Goal: Find specific page/section: Find specific page/section

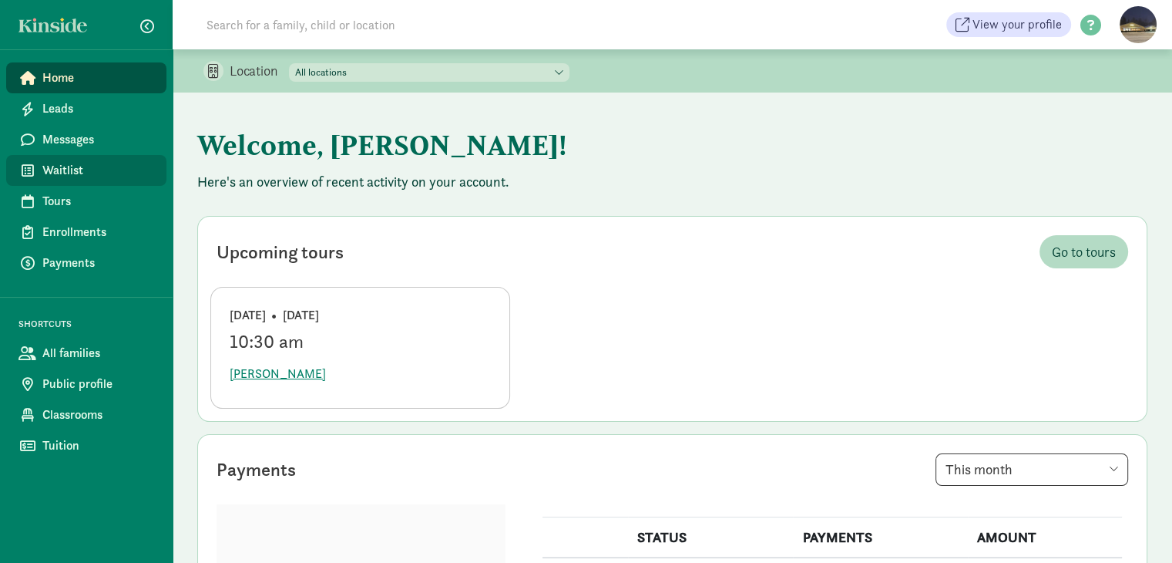
click at [40, 167] on link "Waitlist" at bounding box center [86, 170] width 160 height 31
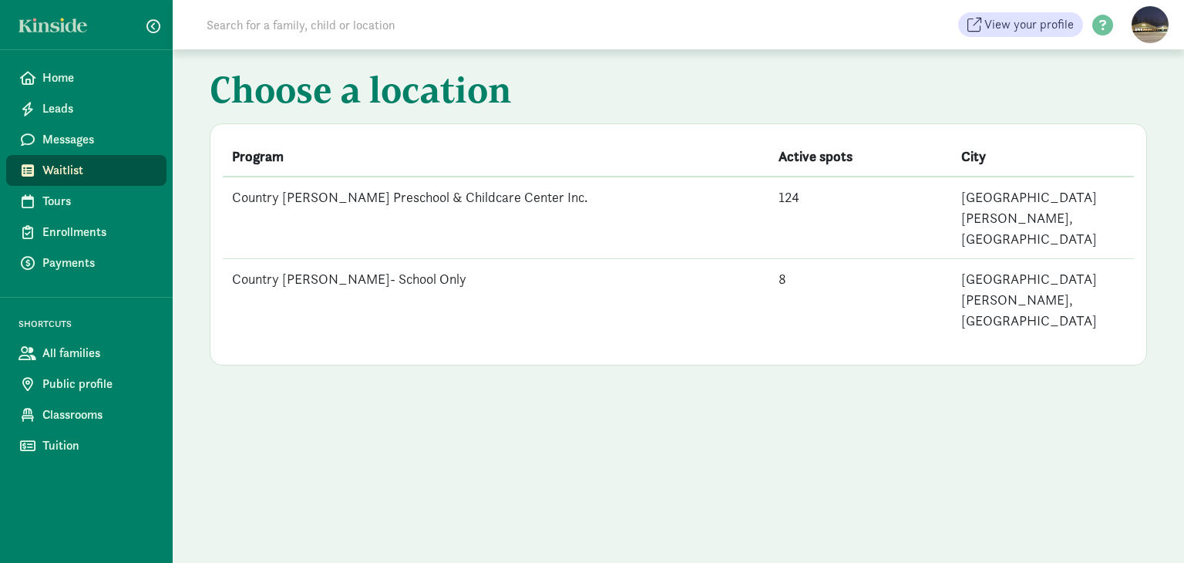
click at [284, 195] on td "Country [PERSON_NAME] Preschool & Childcare Center Inc." at bounding box center [496, 218] width 547 height 82
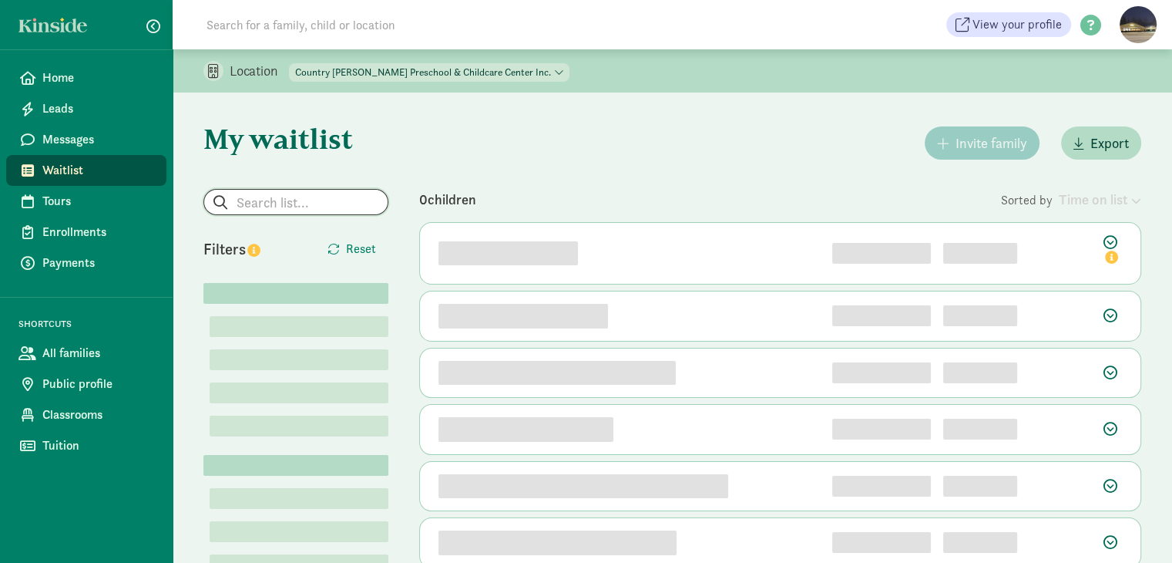
click at [259, 203] on input "search" at bounding box center [295, 202] width 183 height 25
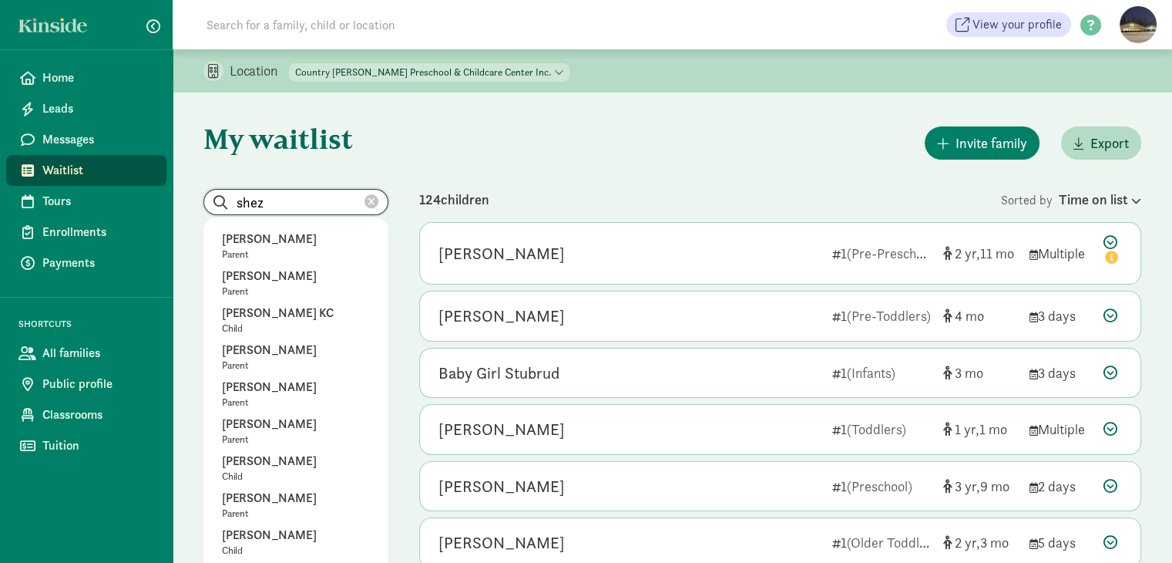
click at [264, 206] on input "shez" at bounding box center [295, 202] width 183 height 25
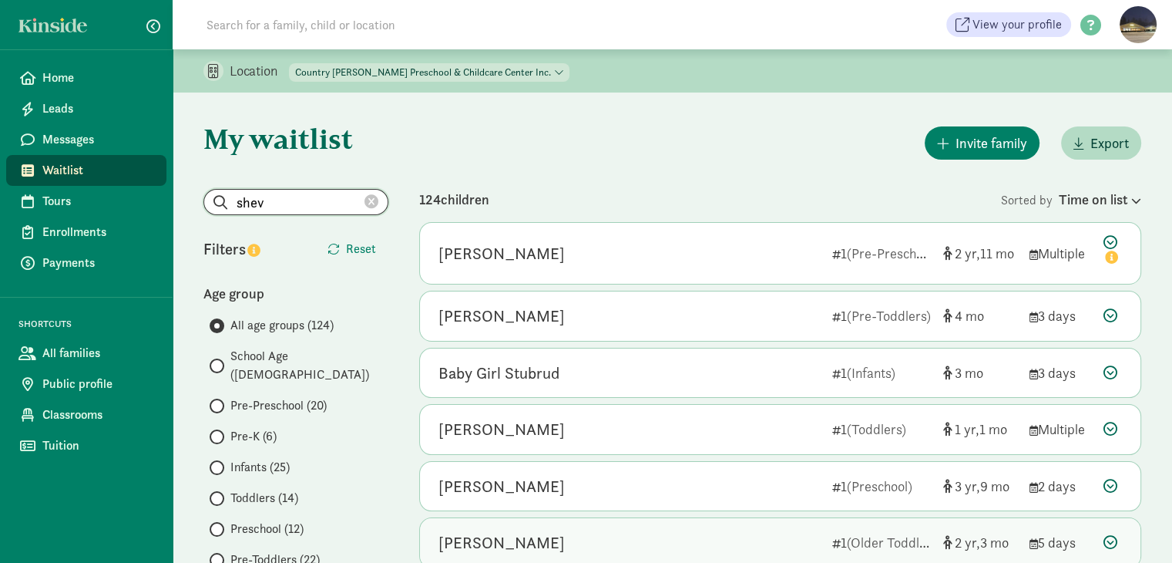
type input "shev"
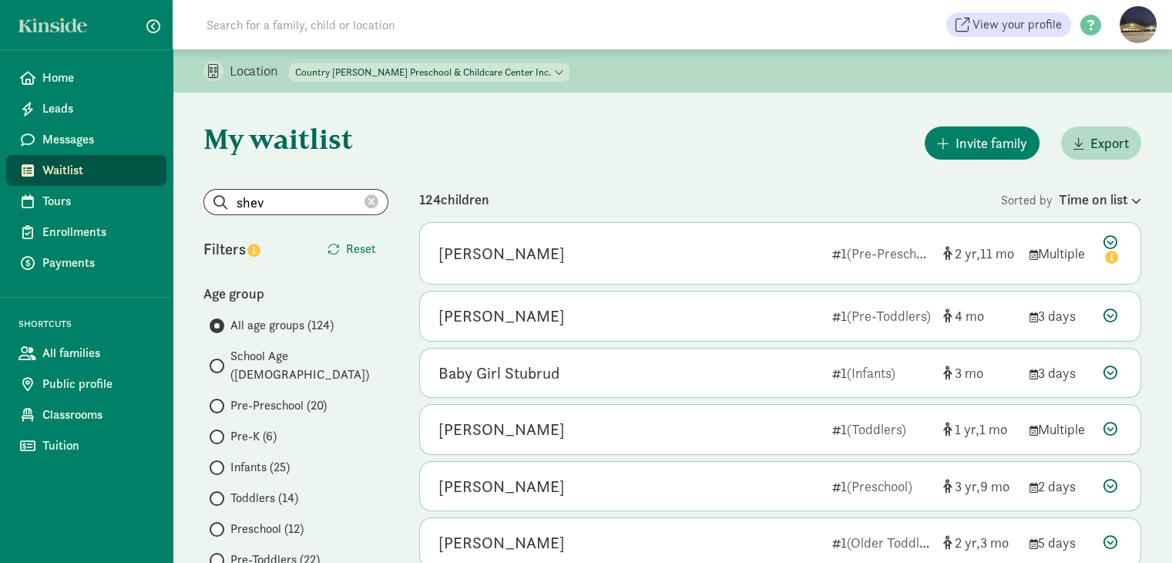
click at [1051, 74] on div "Location Country [PERSON_NAME] Preschool & Childcare Center Inc. Country [PERSO…" at bounding box center [673, 70] width 1000 height 43
click at [368, 201] on icon at bounding box center [372, 202] width 14 height 14
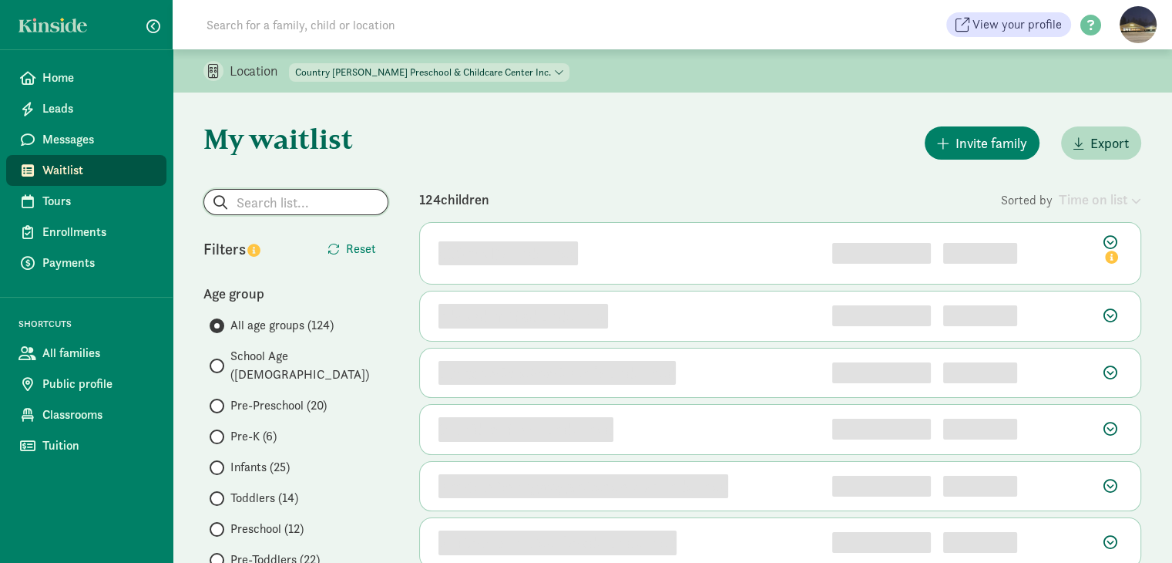
click at [287, 197] on input "search" at bounding box center [295, 202] width 183 height 25
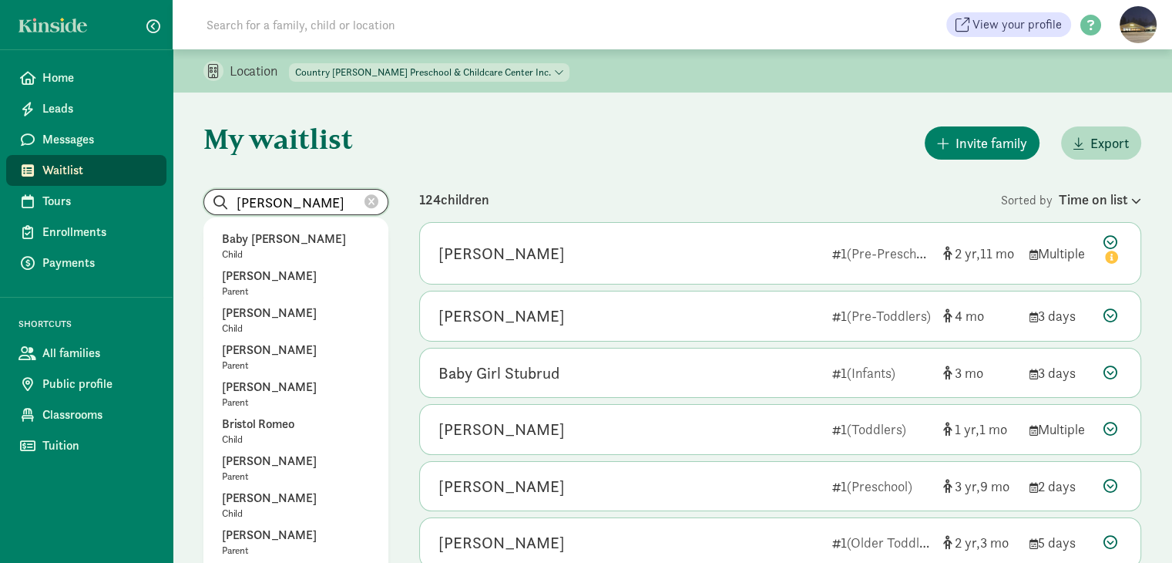
type input "[PERSON_NAME]"
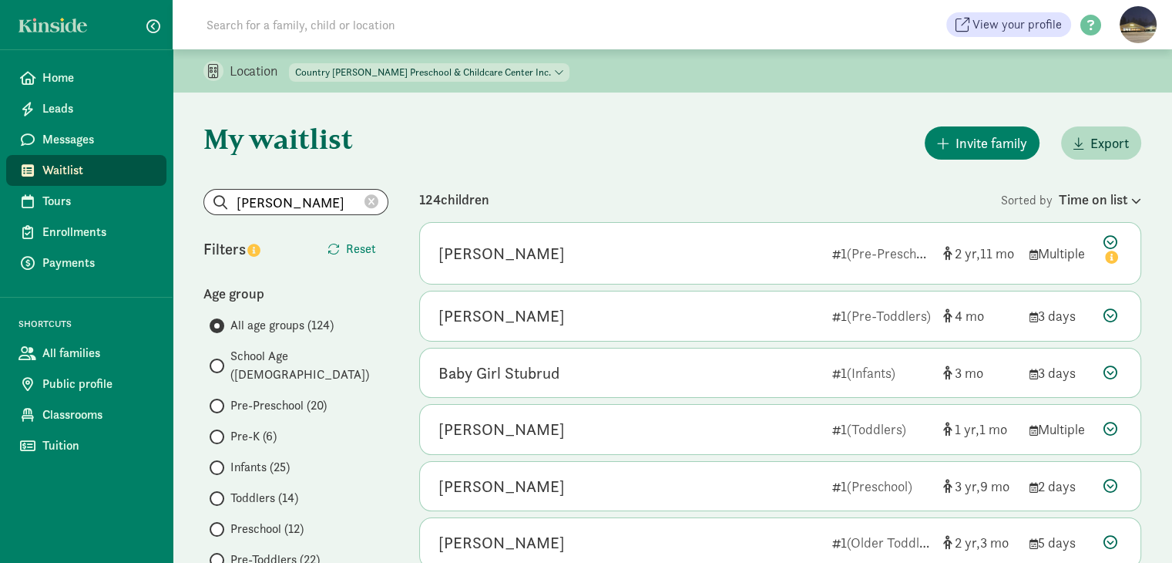
click at [378, 203] on icon at bounding box center [372, 202] width 14 height 14
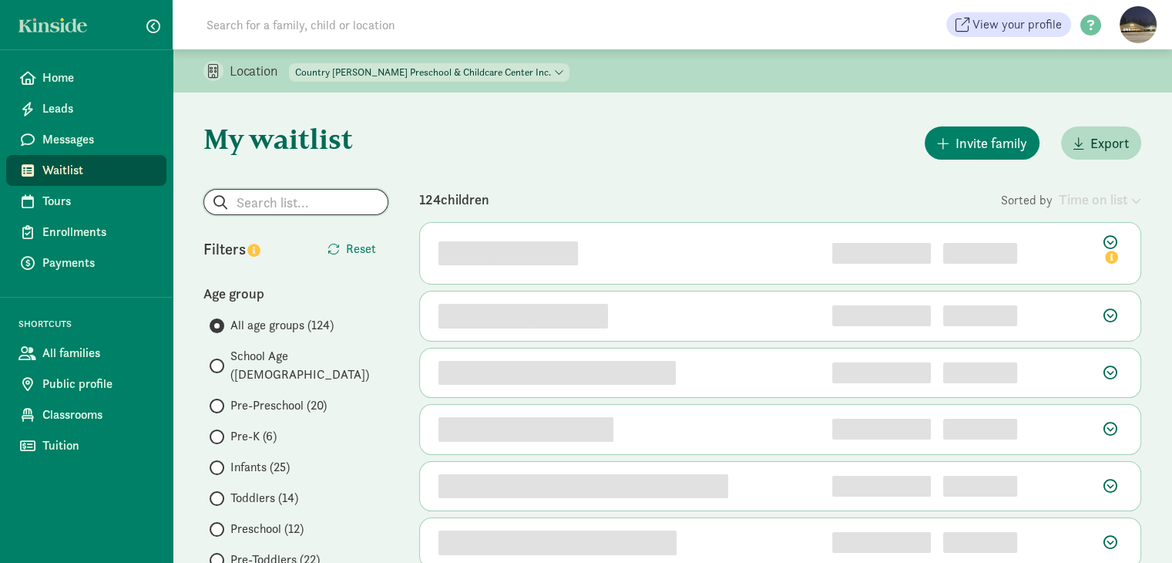
click at [304, 198] on input "search" at bounding box center [295, 202] width 183 height 25
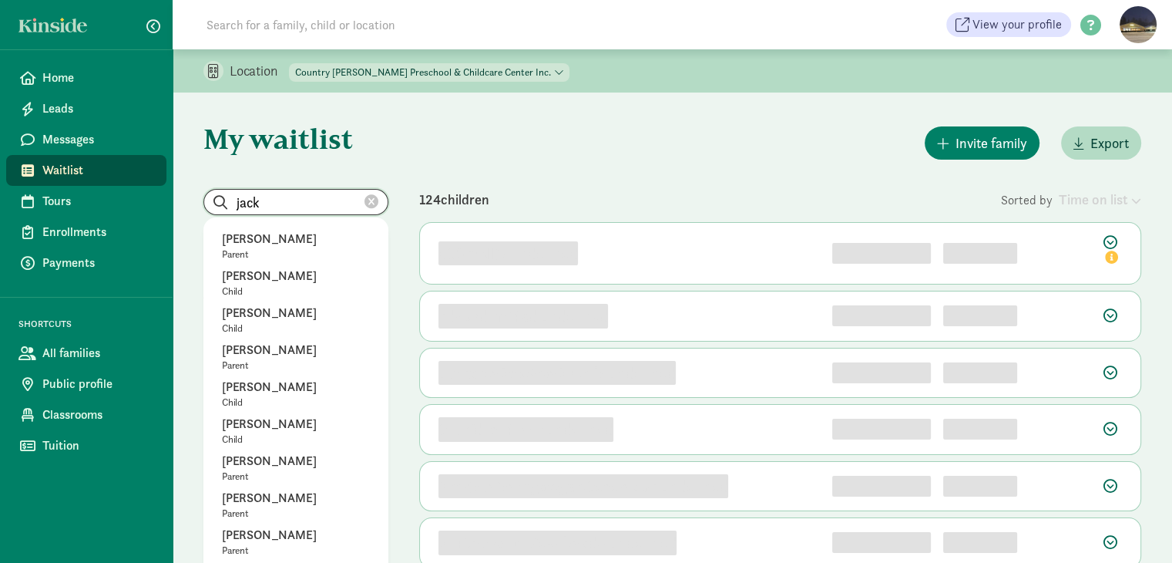
type input "jack"
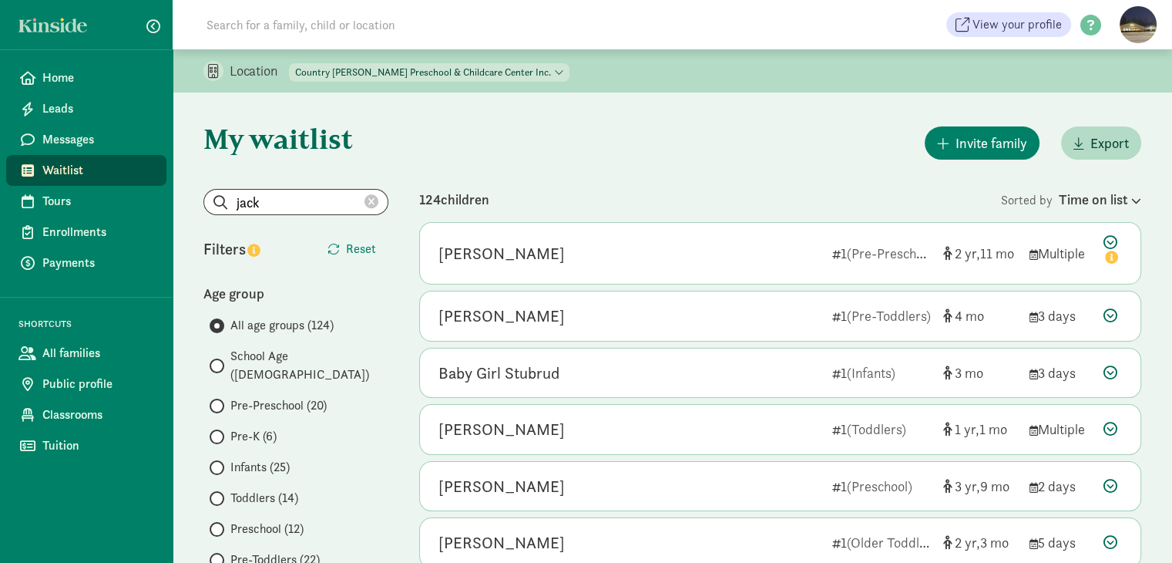
click at [376, 206] on icon at bounding box center [372, 202] width 14 height 14
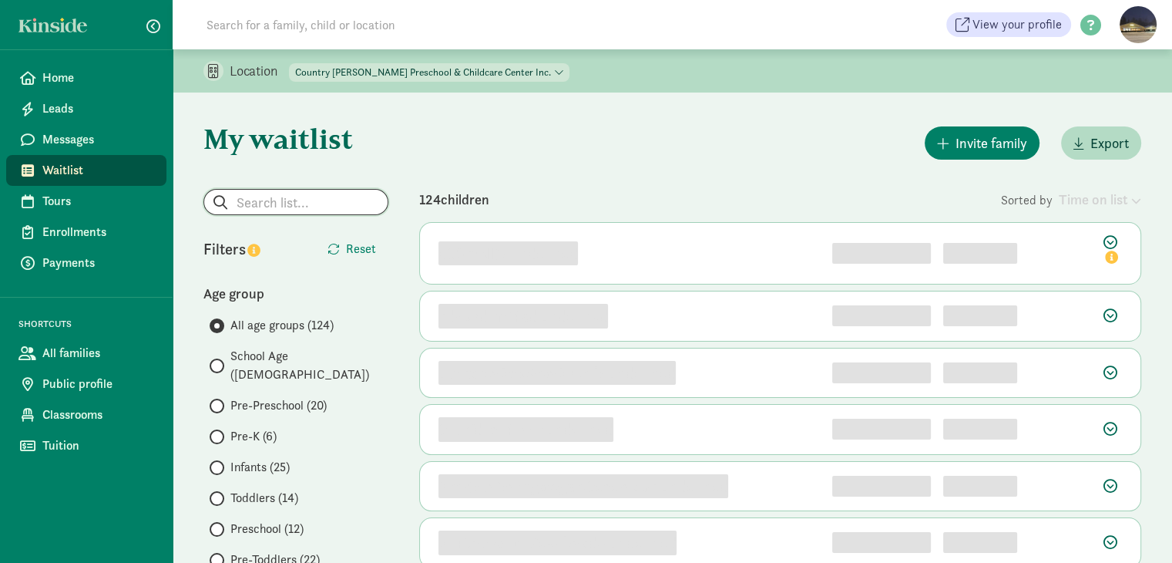
click at [307, 200] on input "search" at bounding box center [295, 202] width 183 height 25
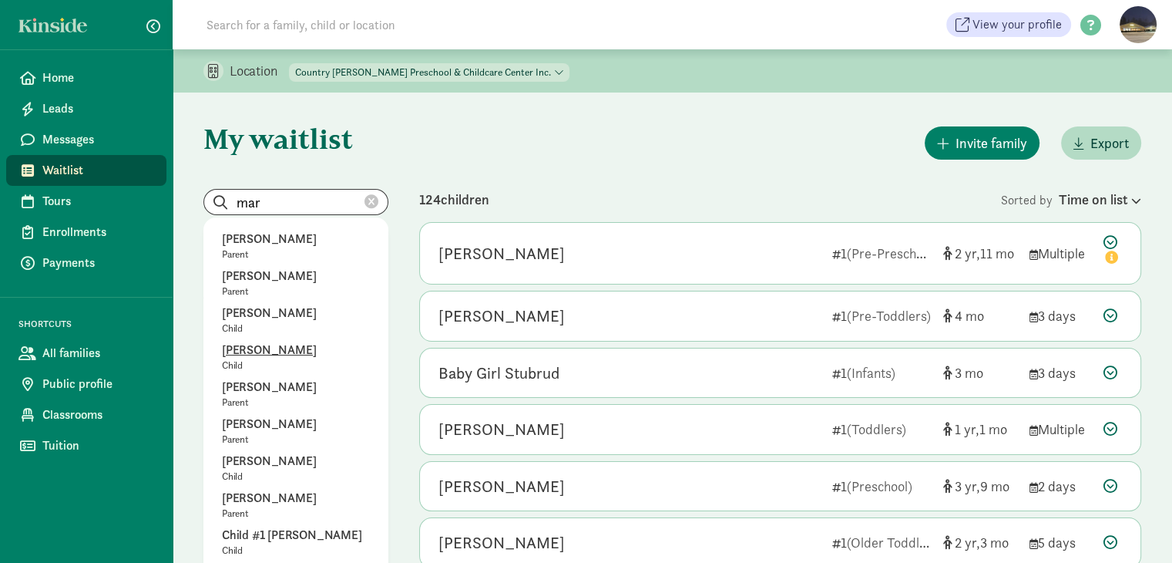
click at [282, 348] on p "[PERSON_NAME]" at bounding box center [296, 350] width 148 height 18
type input "[PERSON_NAME]"
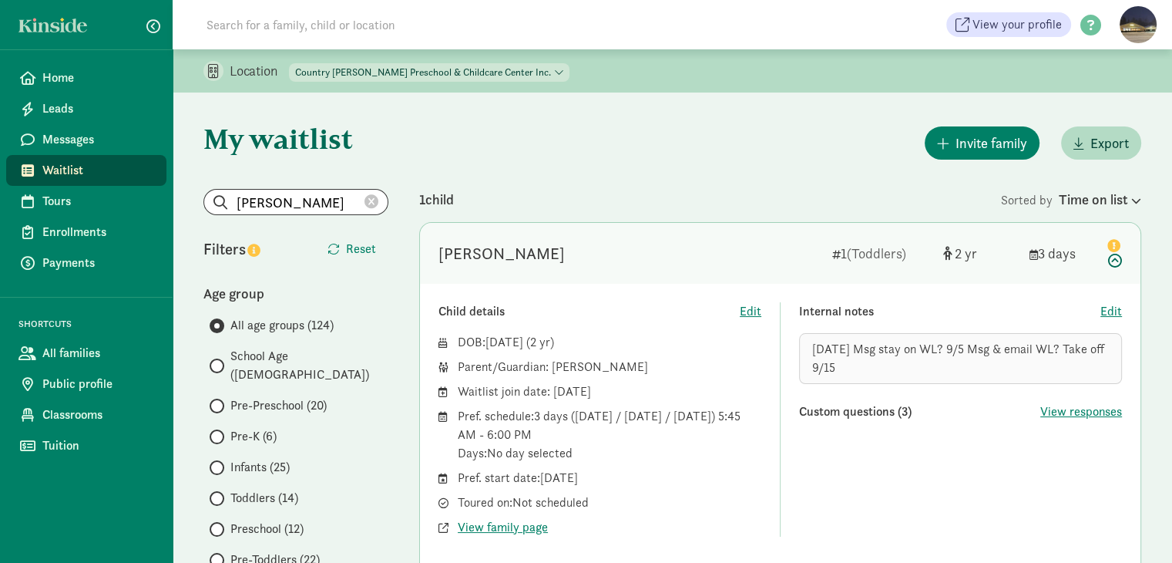
click at [373, 203] on icon at bounding box center [372, 202] width 14 height 14
